Goal: Find specific page/section: Find specific page/section

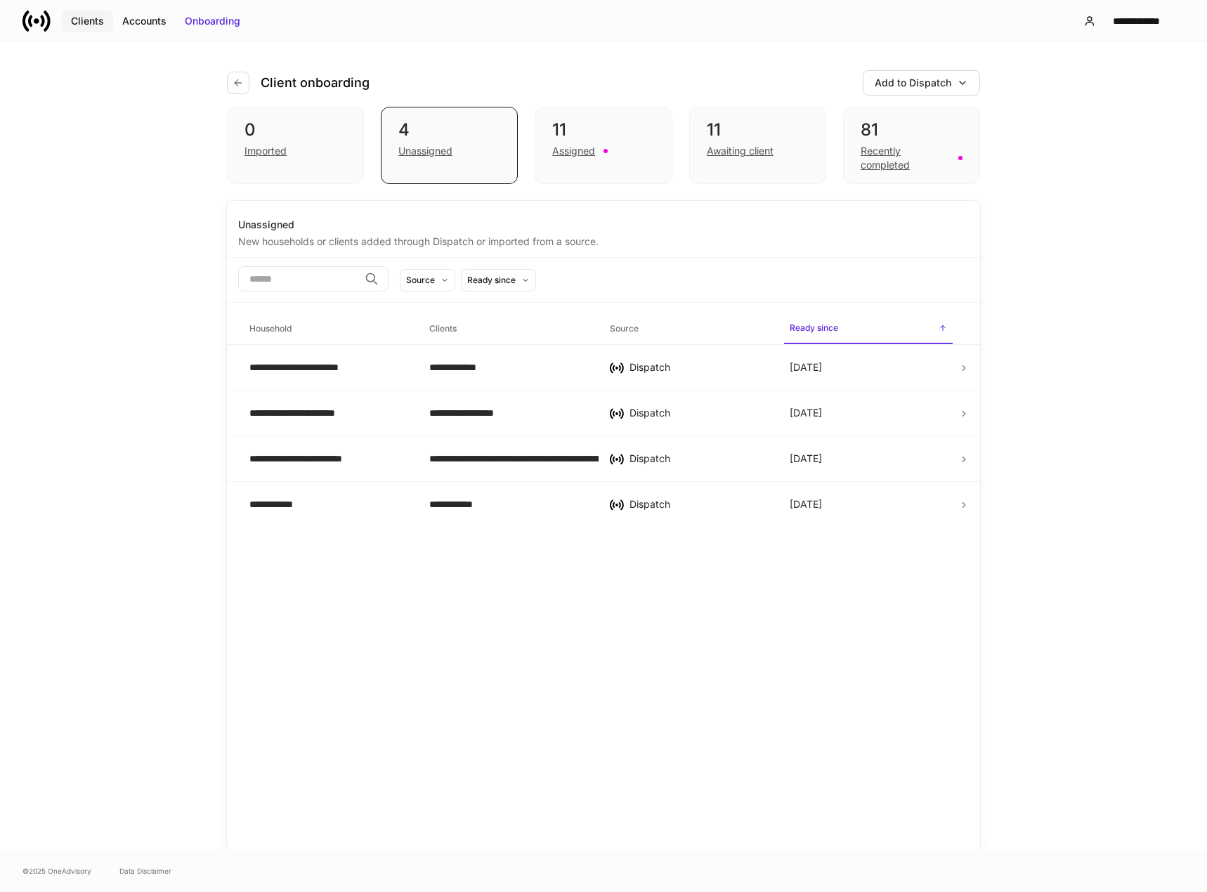
click at [79, 22] on div "Clients" at bounding box center [87, 21] width 33 height 14
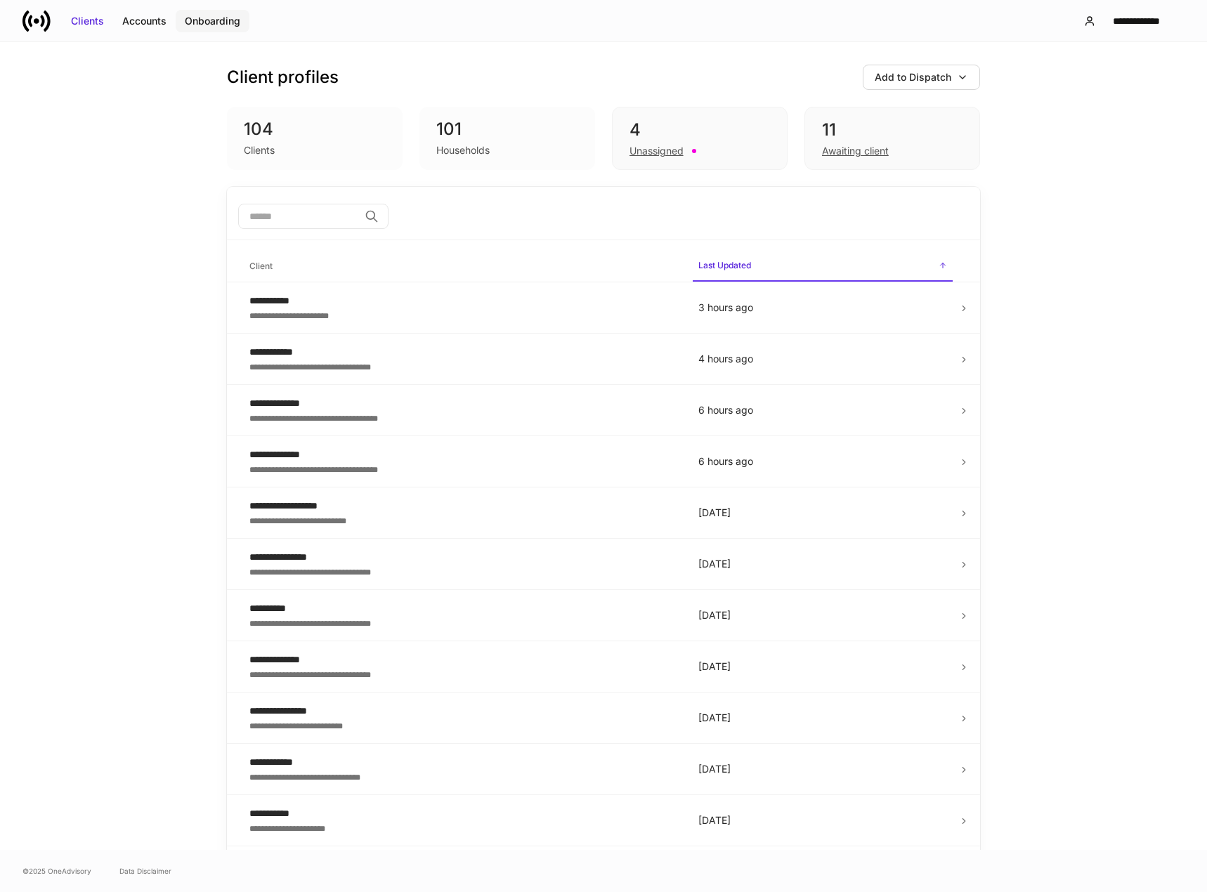
click at [209, 18] on div "Onboarding" at bounding box center [212, 21] width 55 height 14
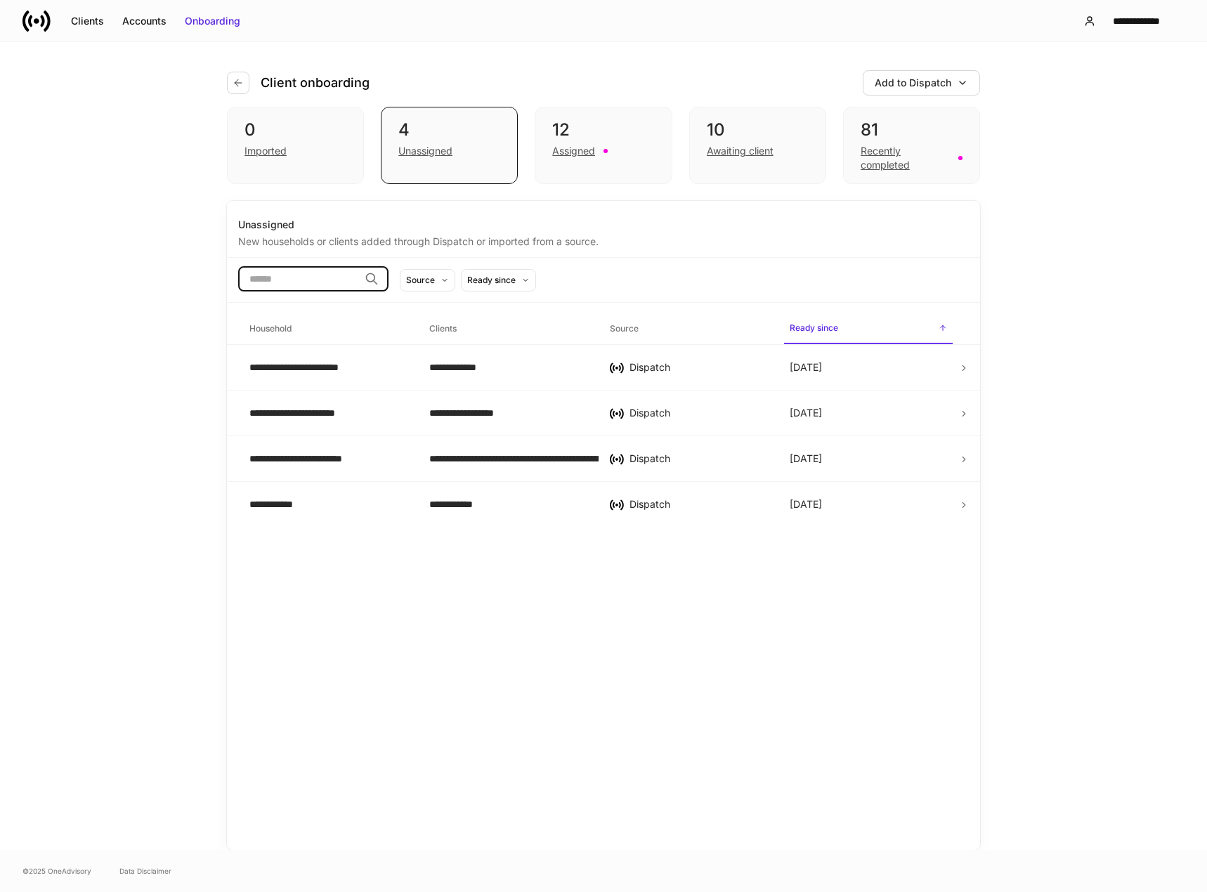
click at [299, 284] on input "search" at bounding box center [298, 278] width 121 height 25
click at [881, 169] on div "Recently completed" at bounding box center [904, 158] width 89 height 28
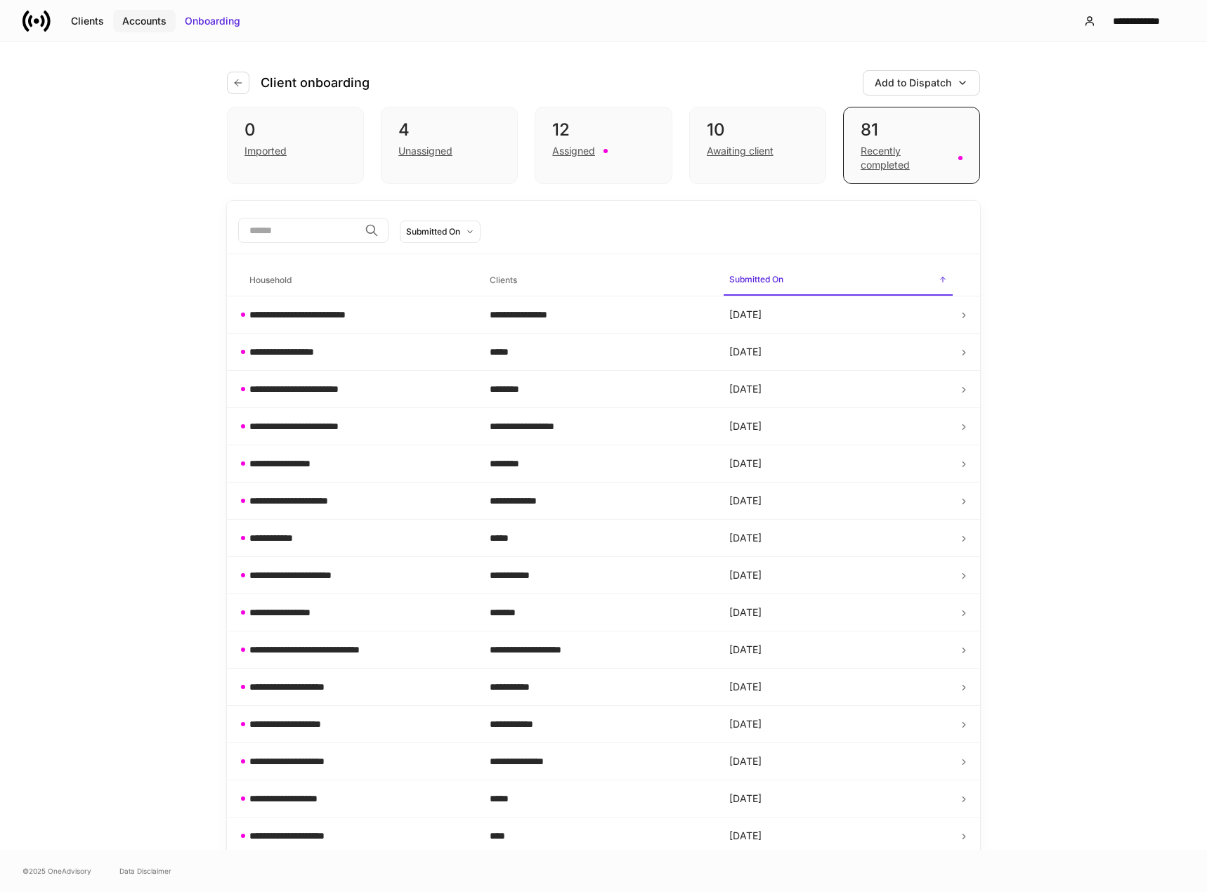
click at [148, 30] on button "Accounts" at bounding box center [144, 21] width 63 height 22
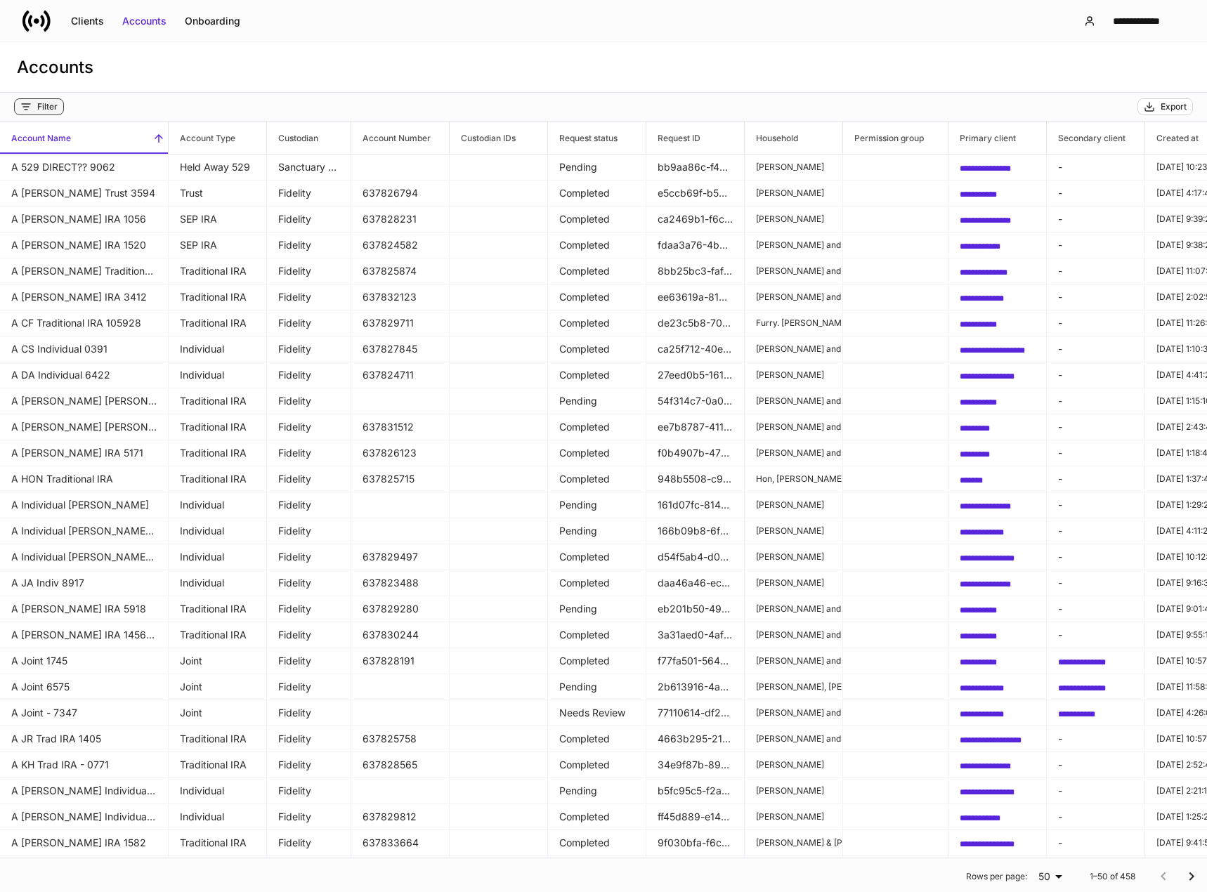
click at [41, 103] on div "Filter" at bounding box center [47, 106] width 20 height 11
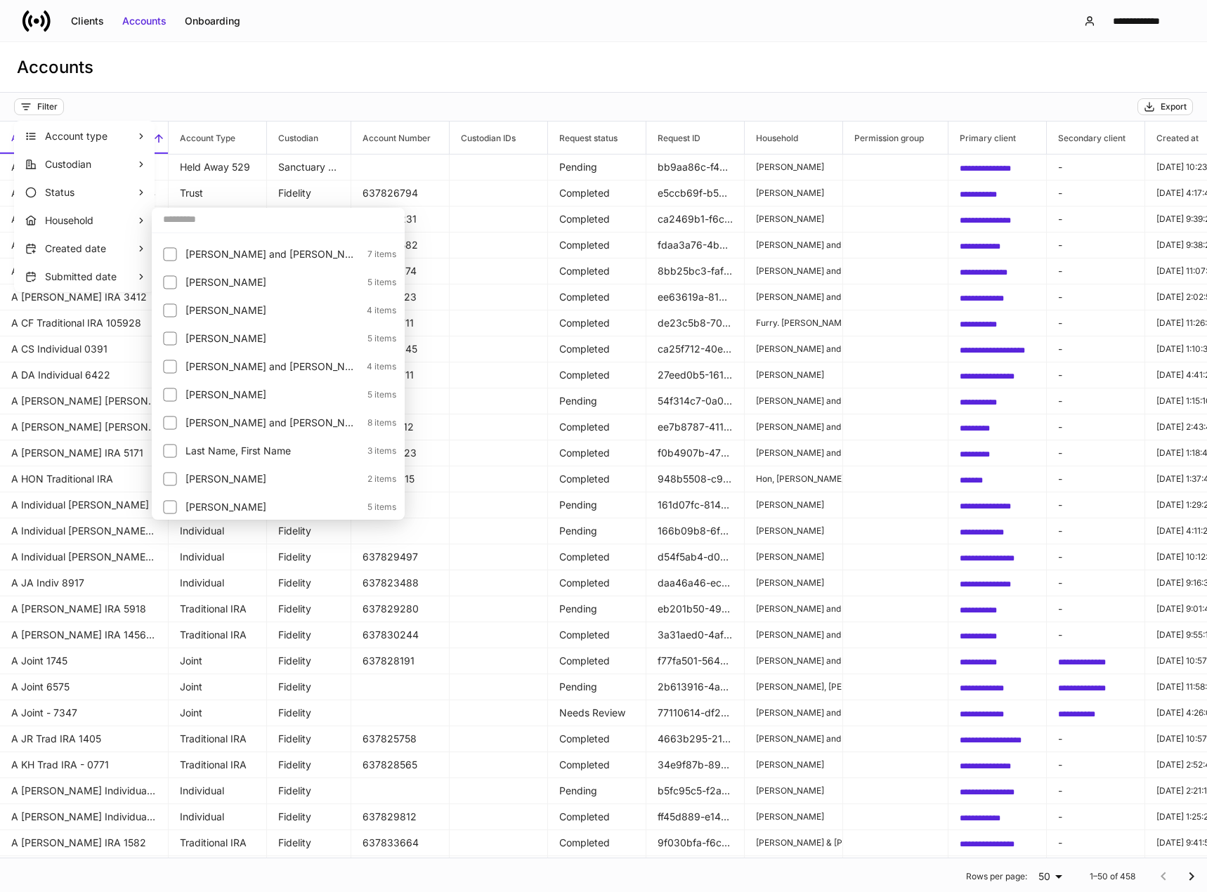
scroll to position [1264, 0]
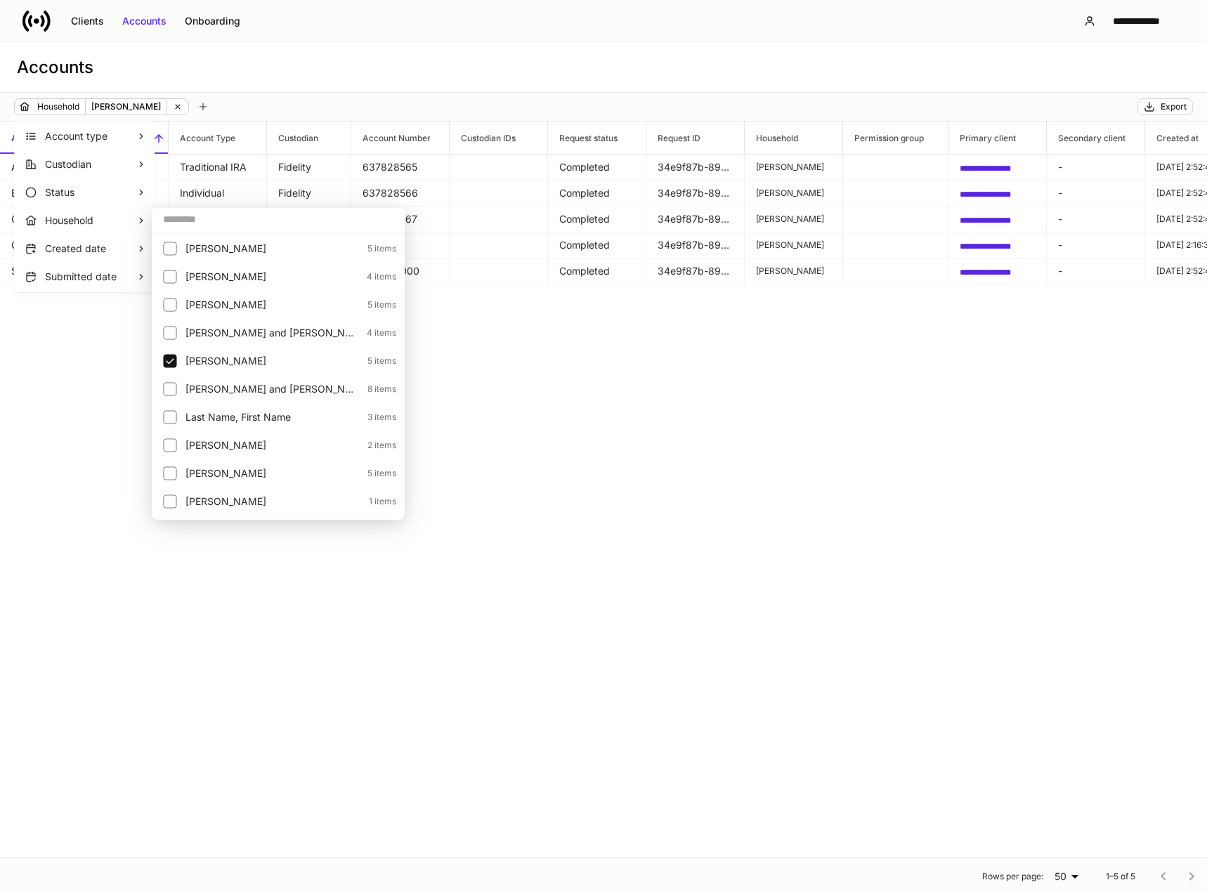
click at [697, 341] on div at bounding box center [603, 446] width 1207 height 892
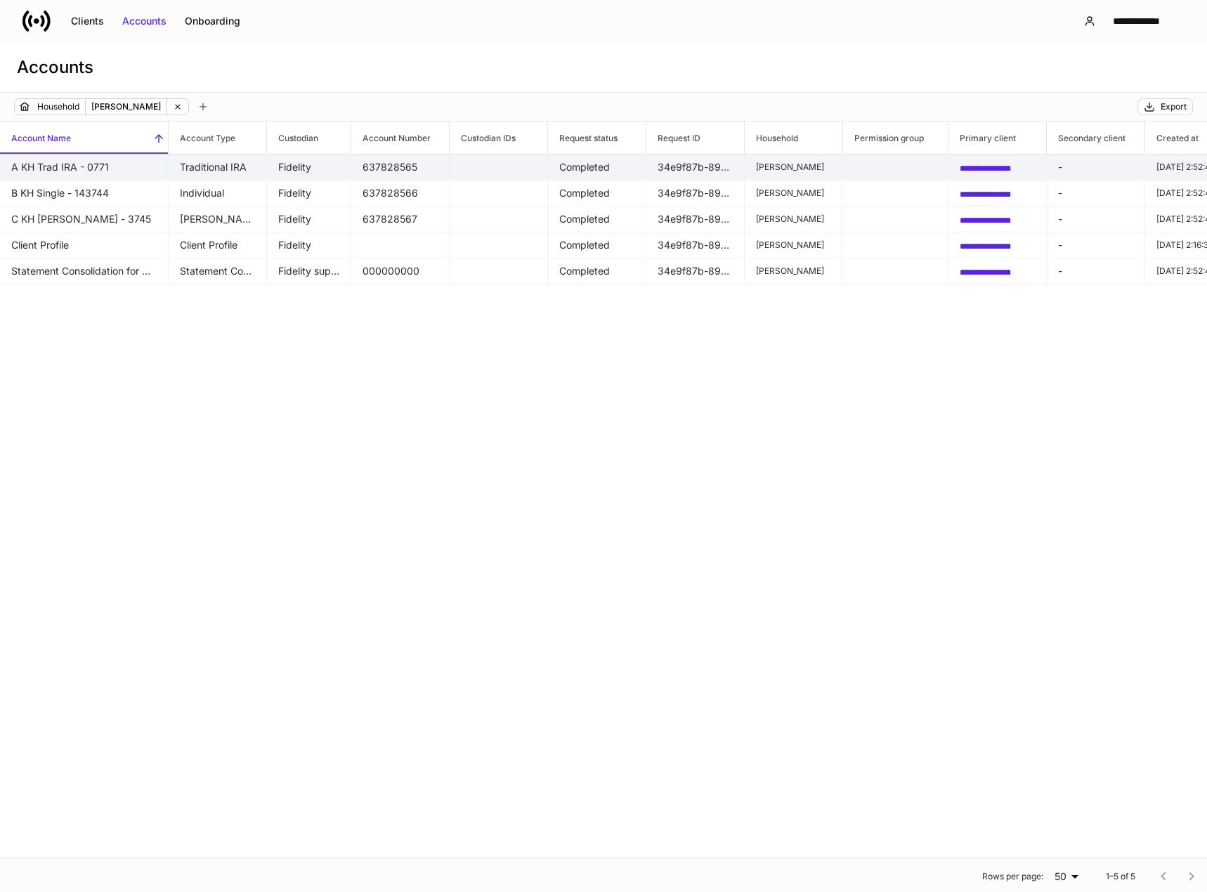
click at [1015, 162] on td "**********" at bounding box center [997, 168] width 98 height 26
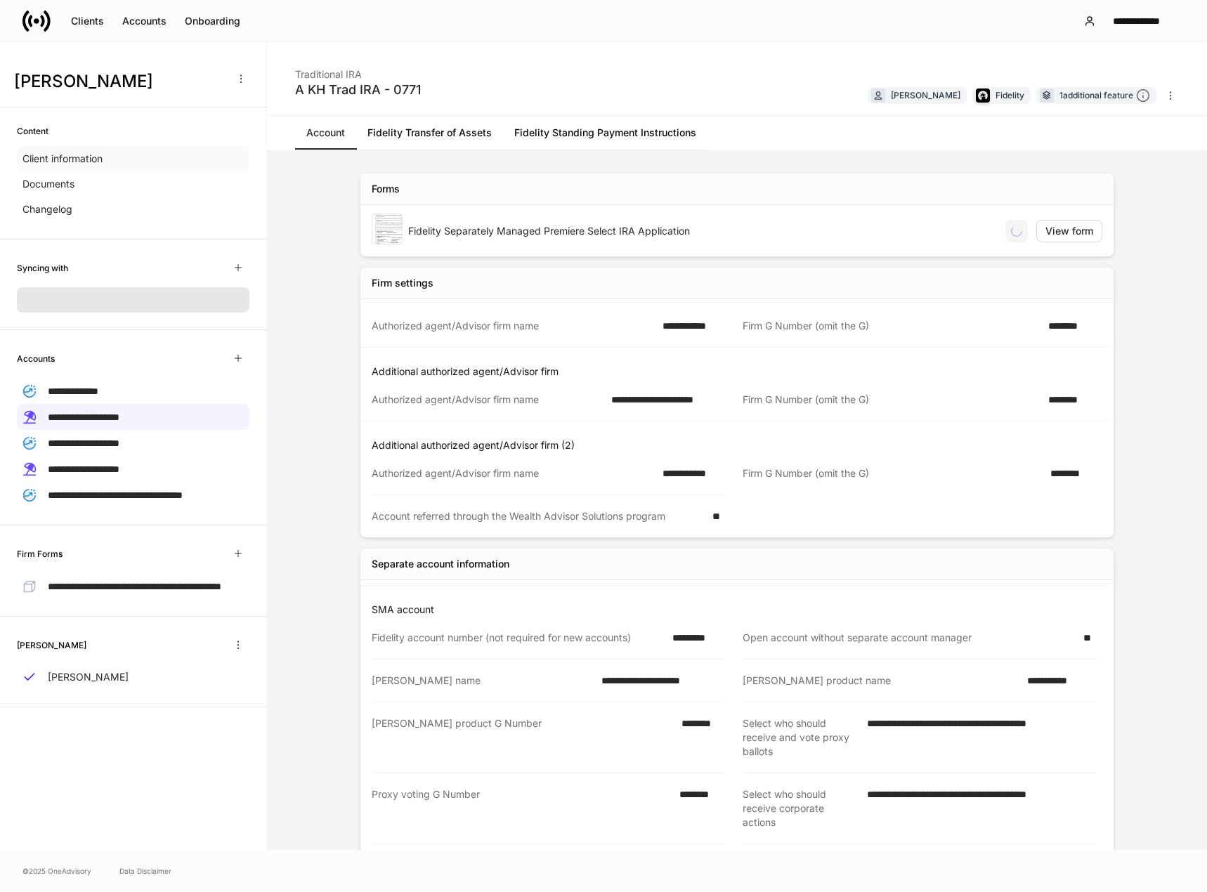
click at [51, 157] on p "Client information" at bounding box center [62, 159] width 80 height 14
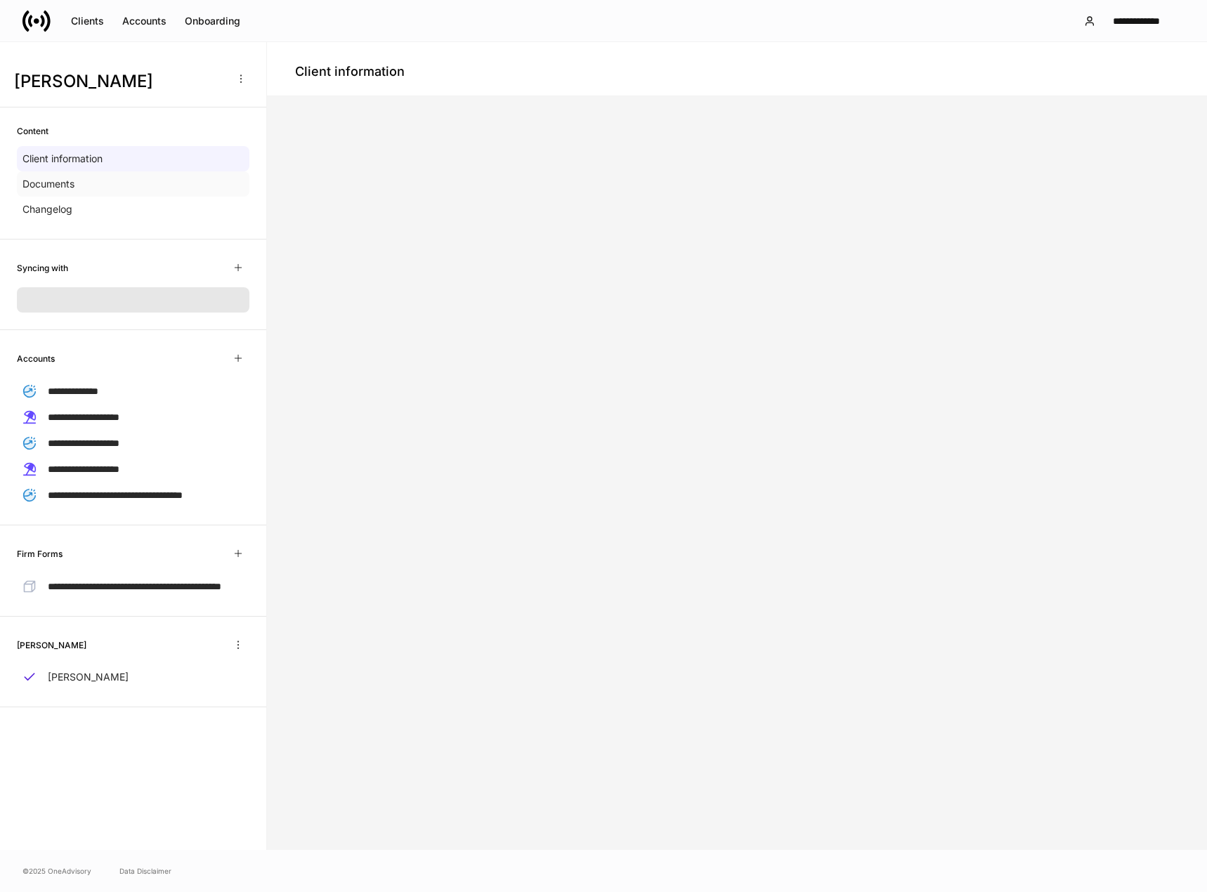
click at [46, 184] on p "Documents" at bounding box center [48, 184] width 52 height 14
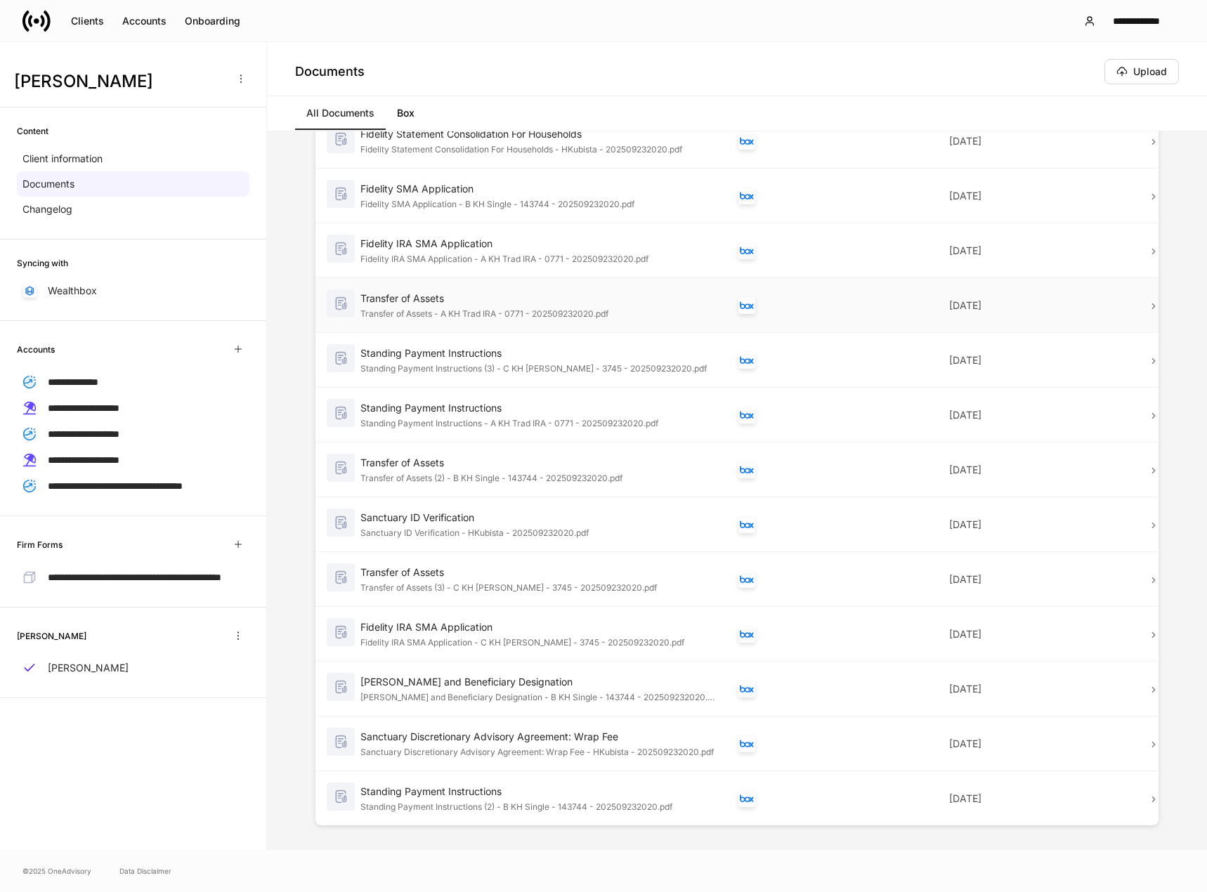
scroll to position [91, 0]
click at [53, 210] on p "Changelog" at bounding box center [47, 209] width 50 height 14
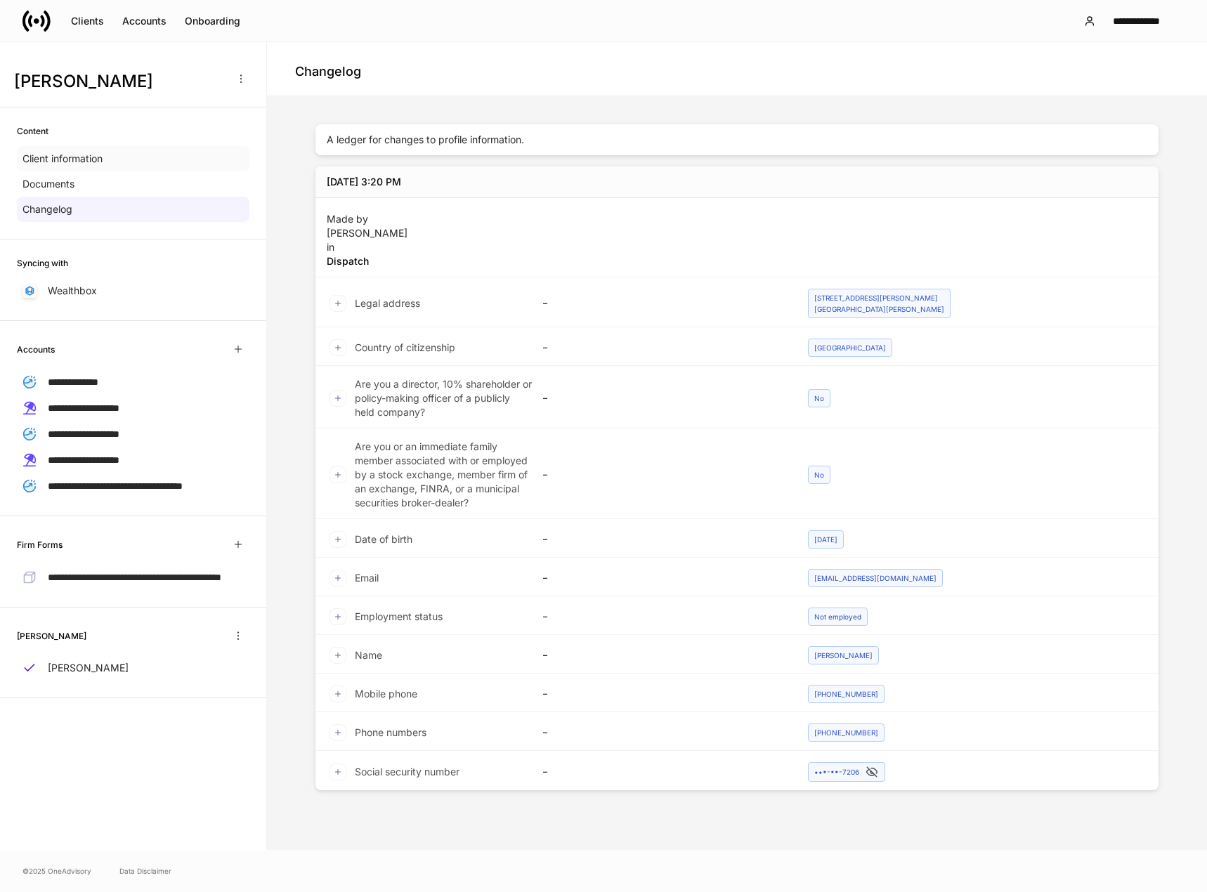
click at [93, 164] on p "Client information" at bounding box center [62, 159] width 80 height 14
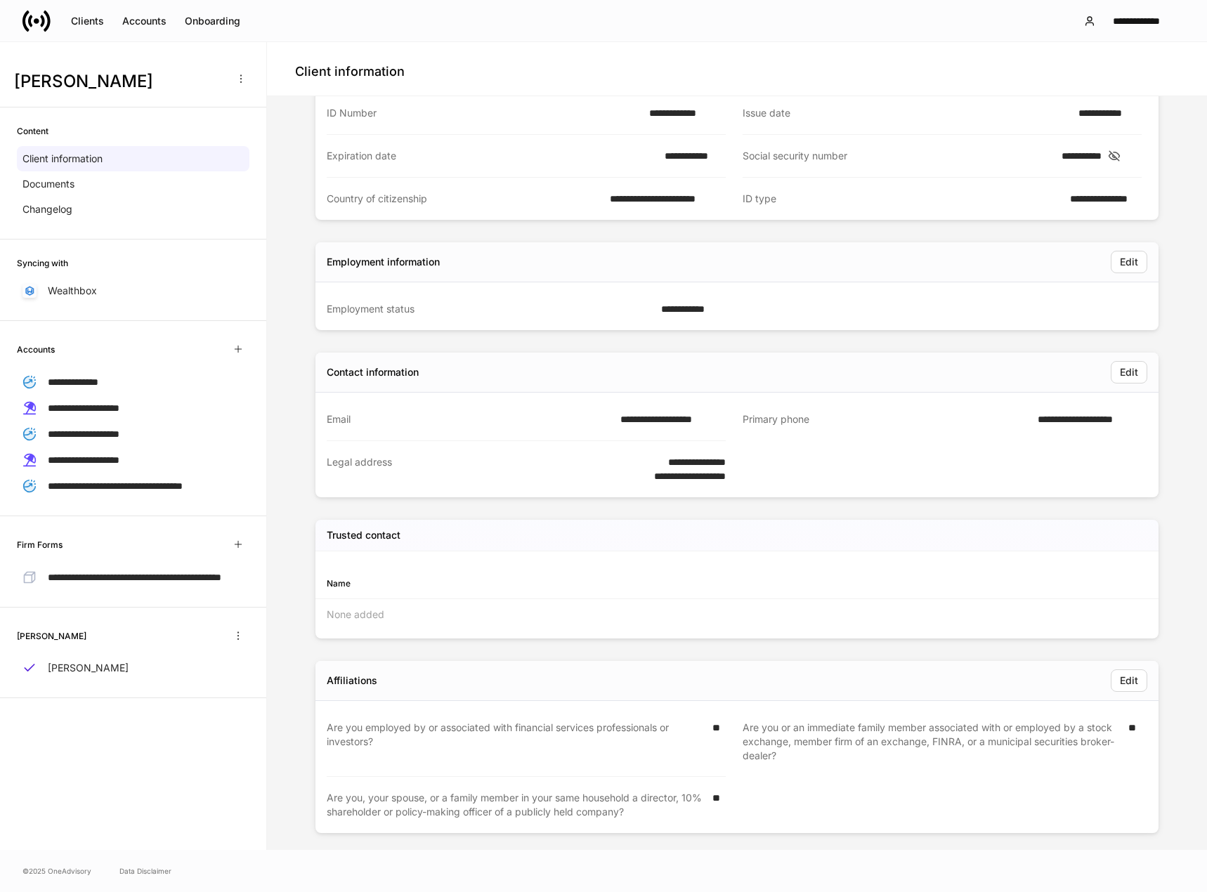
scroll to position [143, 0]
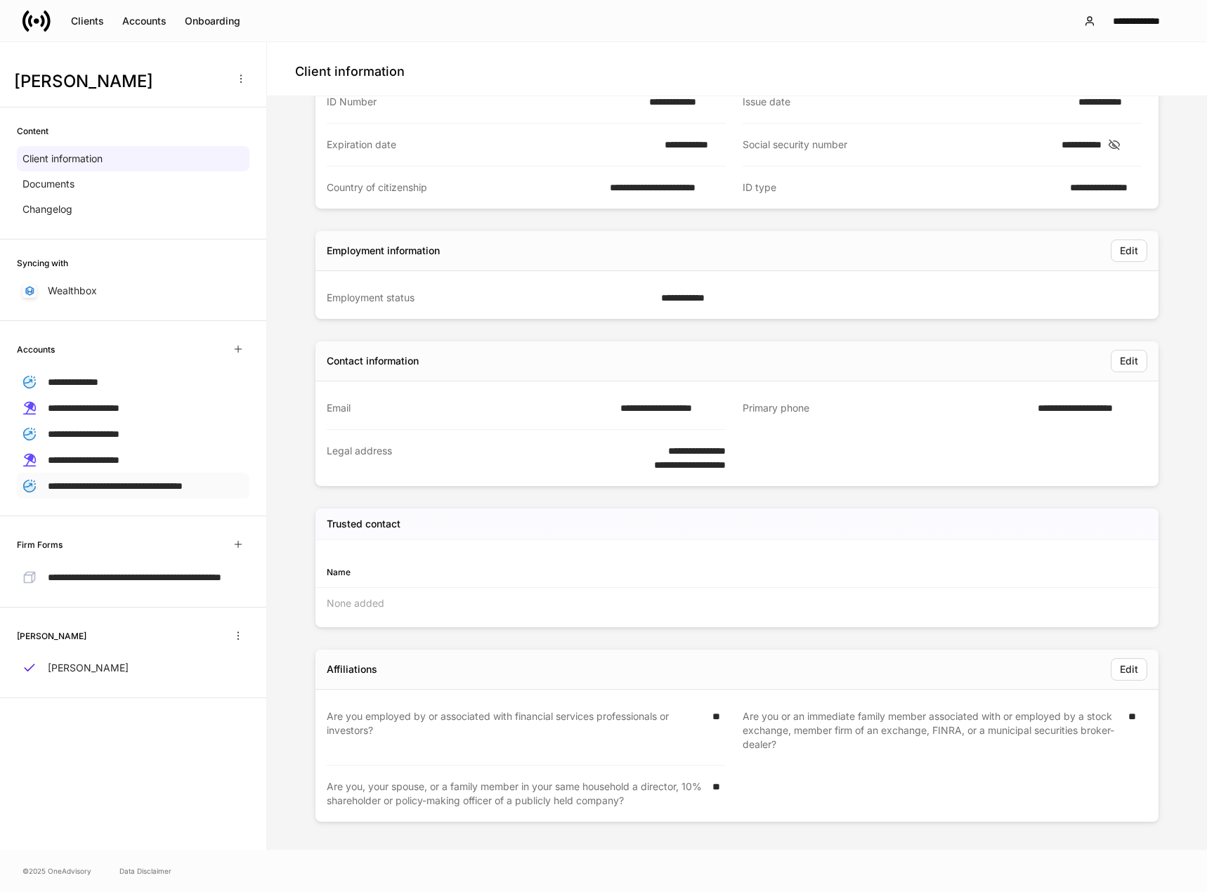
click at [93, 485] on span "**********" at bounding box center [115, 486] width 135 height 10
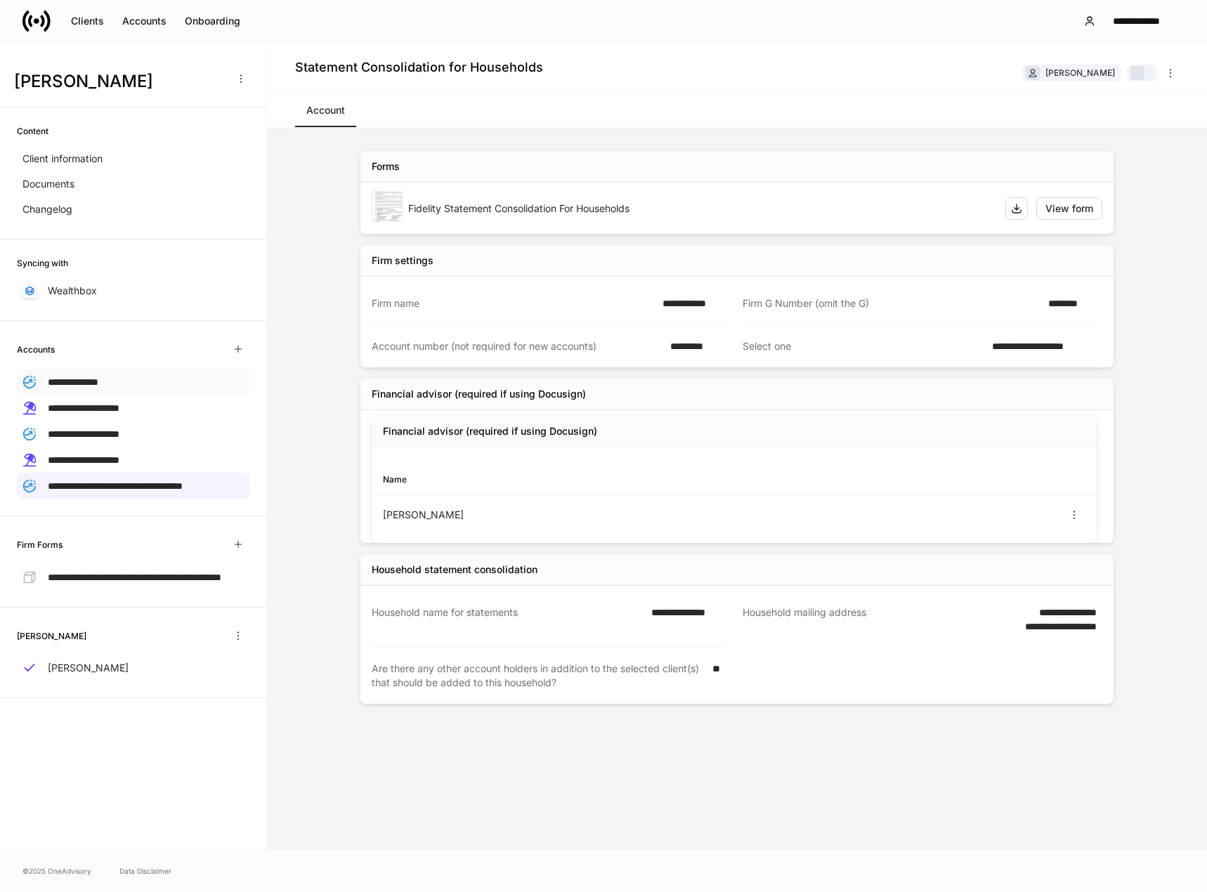
click at [70, 381] on span "**********" at bounding box center [73, 382] width 51 height 10
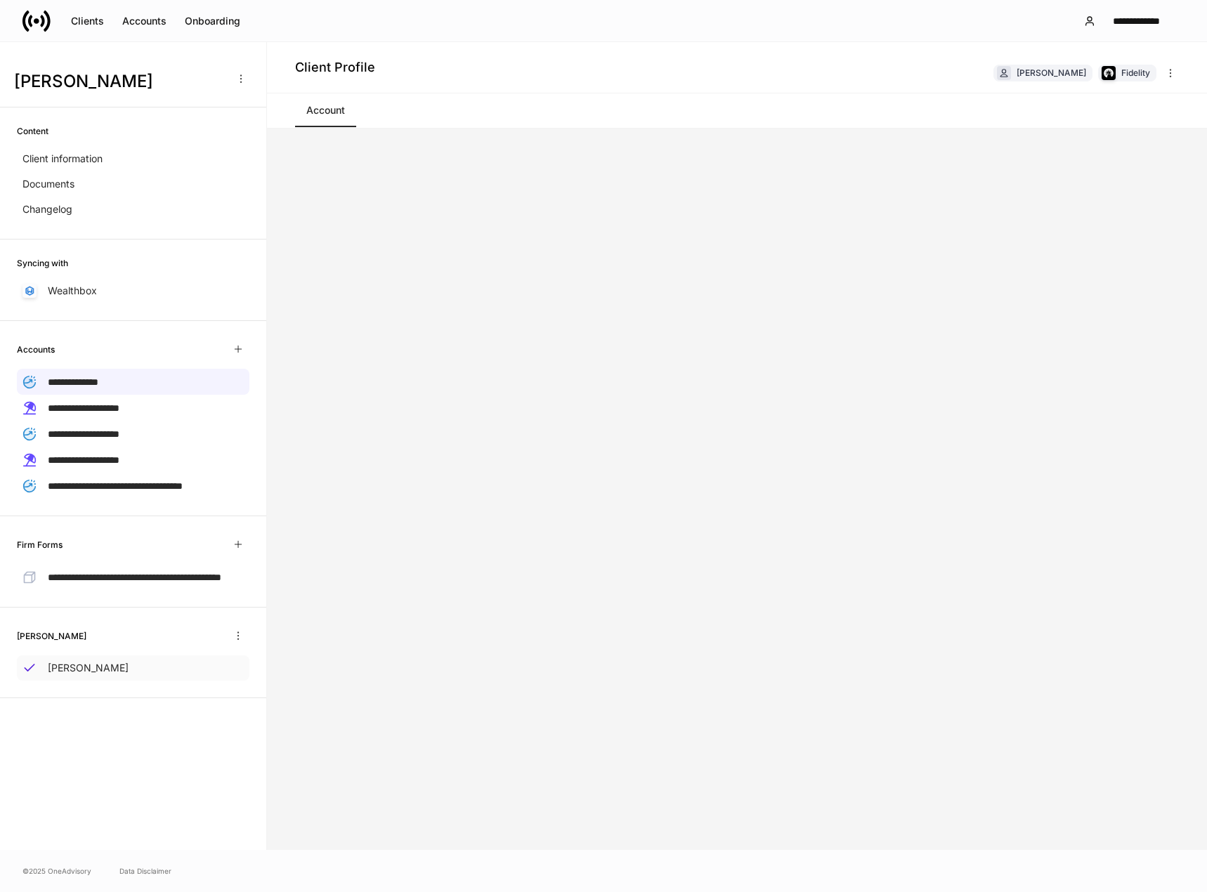
click at [107, 675] on p "[PERSON_NAME]" at bounding box center [88, 668] width 81 height 14
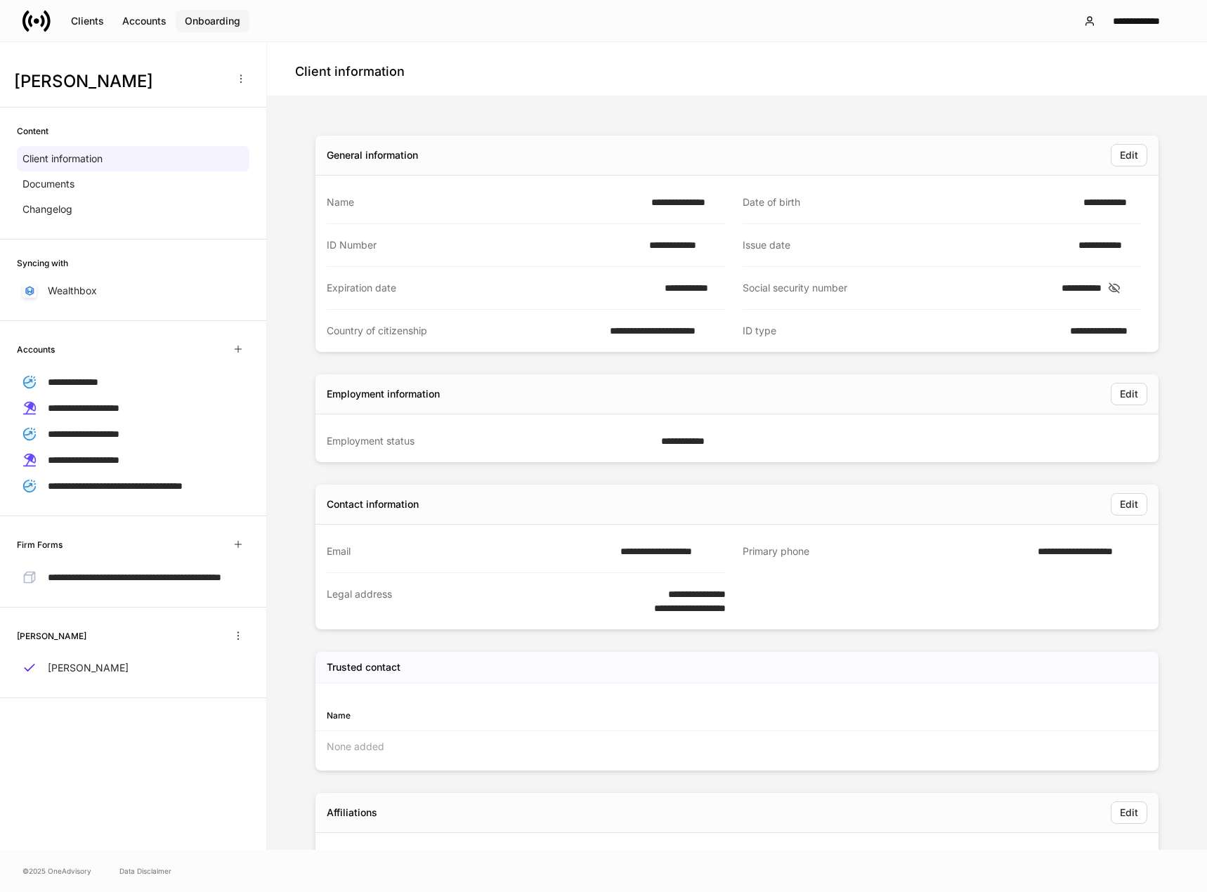
click at [197, 15] on div "Onboarding" at bounding box center [212, 21] width 55 height 14
